Goal: Use online tool/utility: Utilize a website feature to perform a specific function

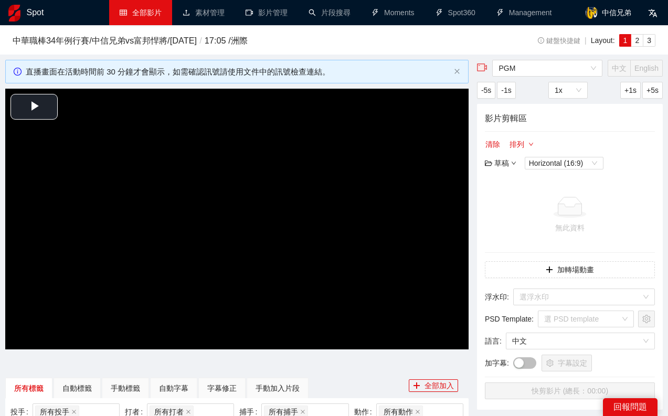
click at [149, 17] on link "全部影片" at bounding box center [141, 12] width 42 height 8
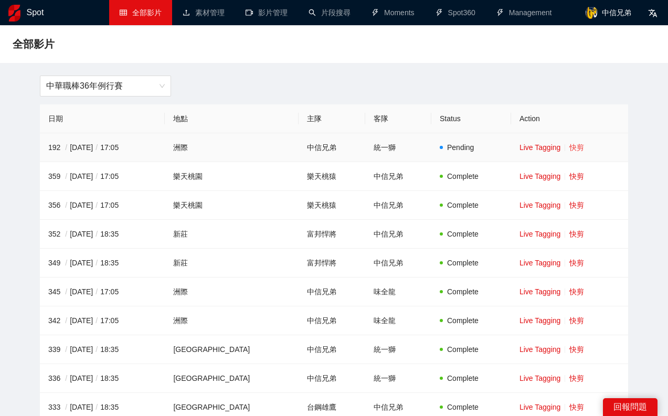
click at [569, 147] on link "快剪" at bounding box center [576, 147] width 15 height 8
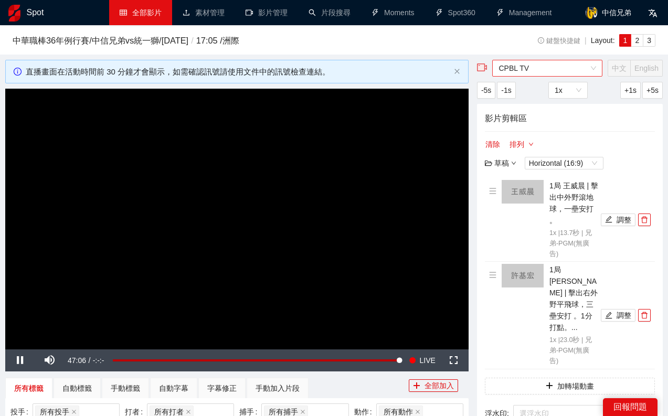
click at [527, 68] on span "CPBL TV" at bounding box center [547, 68] width 98 height 16
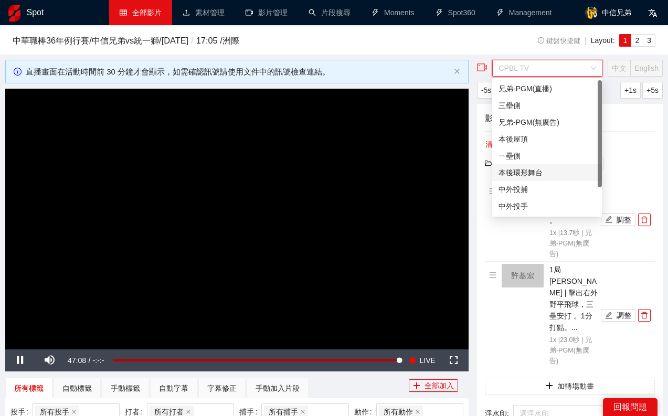
click at [531, 176] on div "本後環形舞台" at bounding box center [546, 173] width 97 height 12
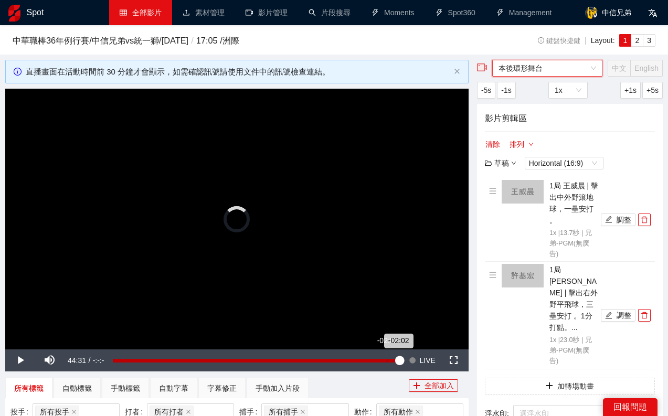
click at [386, 360] on div "Loaded : 100.00% -02:02 -02:02" at bounding box center [256, 361] width 286 height 4
click at [372, 359] on div "Loaded : 0.00% -04:41 00:00" at bounding box center [256, 361] width 286 height 4
click at [293, 361] on div "Loaded : 100.00% -17:16 -17:16" at bounding box center [256, 361] width 286 height 4
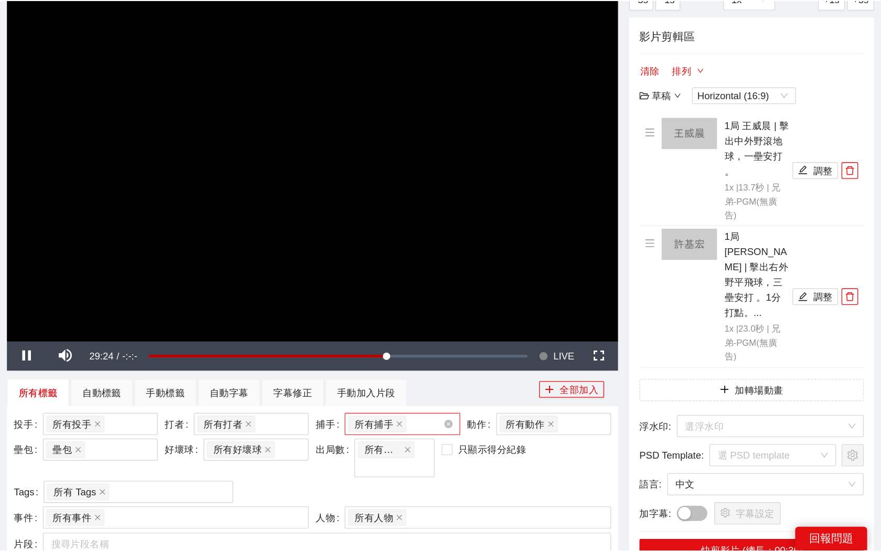
scroll to position [92, 0]
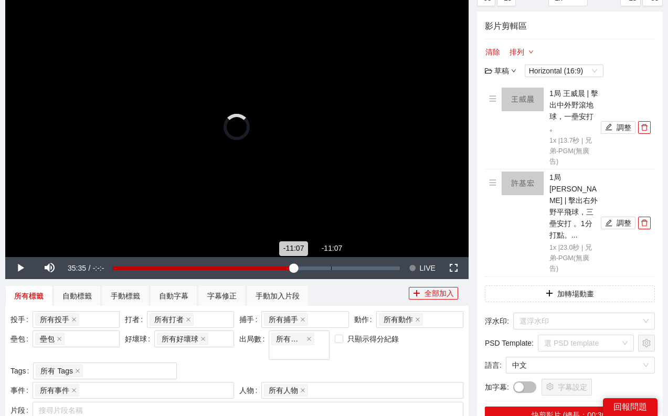
click at [330, 264] on div "Loaded : 63.61% -11:07 -11:07" at bounding box center [256, 268] width 297 height 22
click at [358, 270] on div "Loaded : 75.97% -06:46 -11:17" at bounding box center [256, 268] width 286 height 4
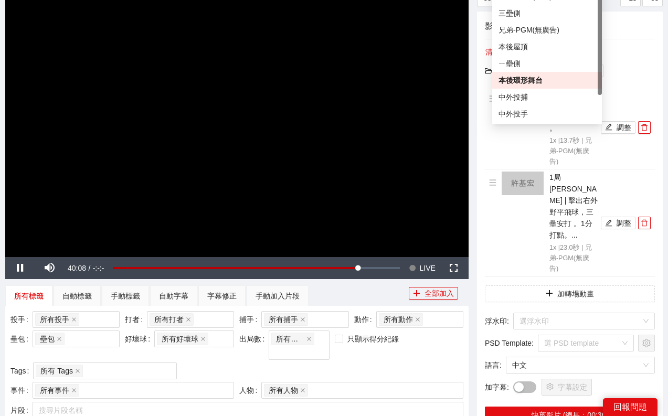
click at [350, 298] on div "所有標籤 自動標籤 手動標籤 自動字幕 字幕修正 手動加入片段" at bounding box center [206, 295] width 403 height 21
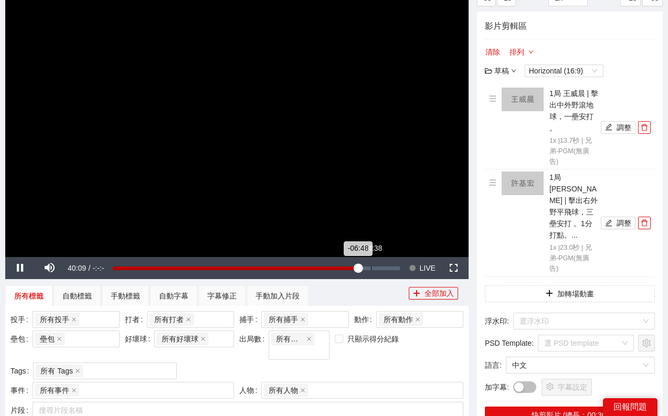
click at [369, 268] on div "Loaded : 86.65% -04:38 -06:48" at bounding box center [256, 268] width 286 height 4
click at [373, 266] on div "-04:12" at bounding box center [243, 268] width 261 height 4
click at [373, 270] on div "-04:13" at bounding box center [243, 268] width 261 height 4
click at [372, 269] on div "-04:28" at bounding box center [242, 268] width 259 height 4
click at [368, 270] on div "-04:29" at bounding box center [242, 268] width 259 height 4
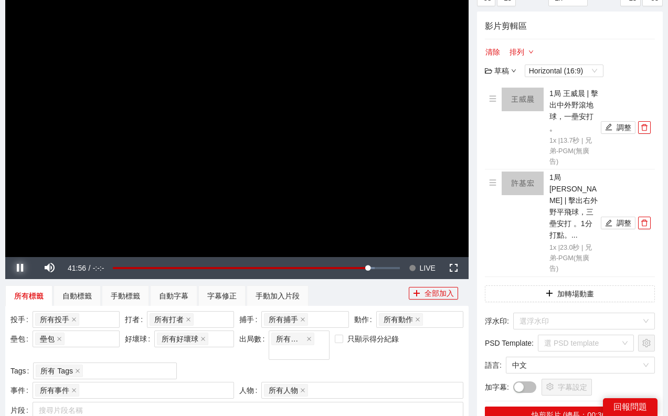
click at [19, 268] on span "Video Player" at bounding box center [19, 268] width 29 height 0
click at [450, 268] on span "Video Player" at bounding box center [453, 268] width 29 height 0
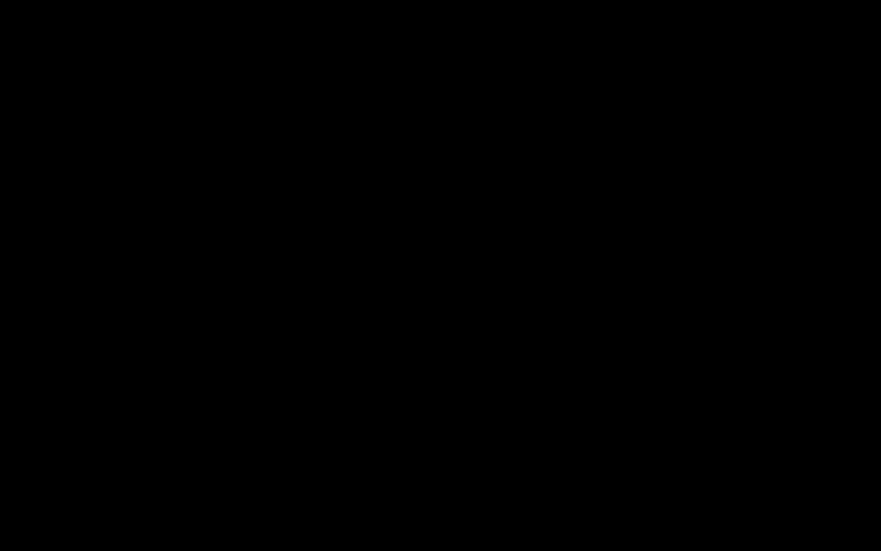
click at [421, 363] on video "Video Player" at bounding box center [440, 275] width 881 height 551
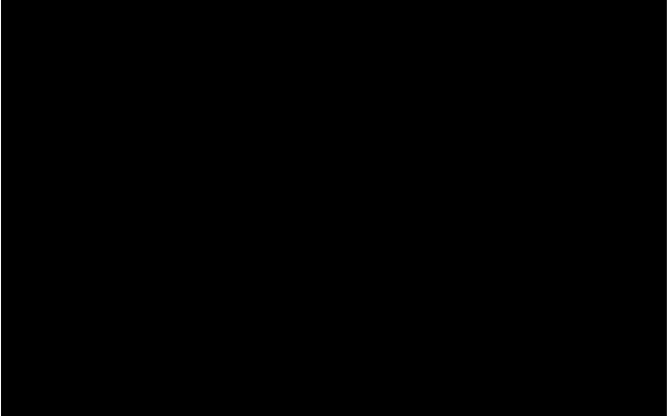
scroll to position [69, 0]
